Goal: Task Accomplishment & Management: Complete application form

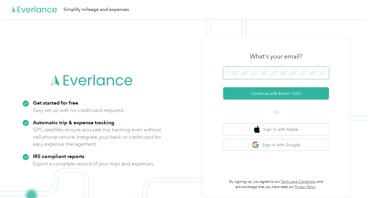
click at [223, 87] on button "Continue with Email / SSO" at bounding box center [276, 93] width 106 height 12
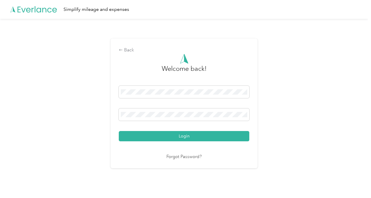
click at [119, 131] on button "Login" at bounding box center [184, 136] width 131 height 10
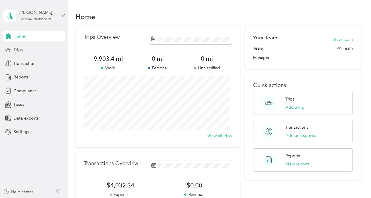
click at [9, 49] on icon at bounding box center [8, 49] width 6 height 3
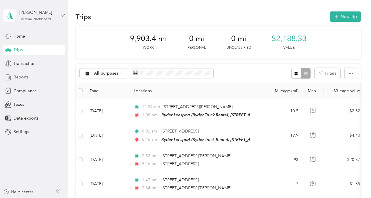
click at [22, 78] on span "Reports" at bounding box center [21, 77] width 15 height 6
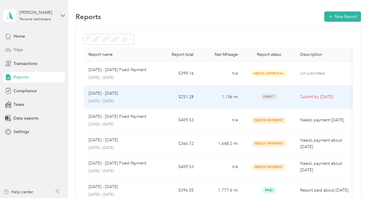
click at [138, 99] on p "[DATE] - [DATE]" at bounding box center [118, 101] width 61 height 5
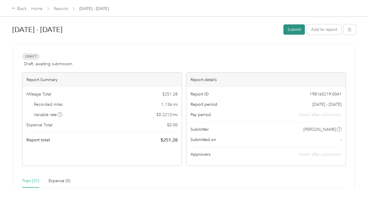
click at [298, 31] on button "Submit" at bounding box center [293, 29] width 21 height 10
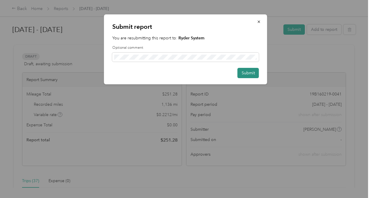
click at [247, 71] on button "Submit" at bounding box center [248, 73] width 21 height 10
